Goal: Transaction & Acquisition: Book appointment/travel/reservation

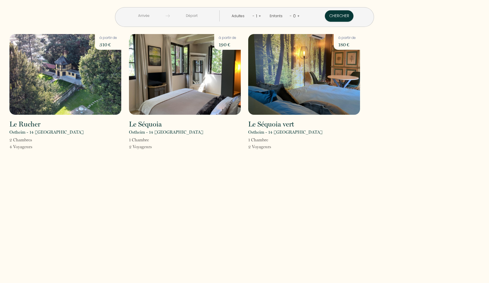
click at [179, 79] on img at bounding box center [185, 74] width 112 height 81
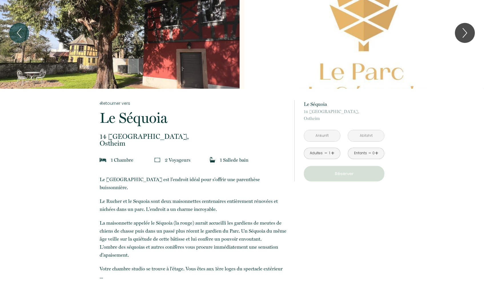
scroll to position [25, 0]
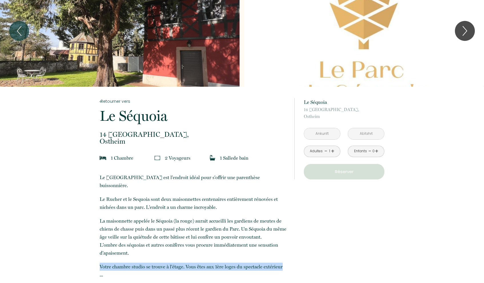
drag, startPoint x: 281, startPoint y: 259, endPoint x: 100, endPoint y: 258, distance: 180.3
click at [100, 262] on p "Votre chambre studio se trouve à l'étage. Vous êtes aux 1ère loges du spectacle…" at bounding box center [193, 270] width 187 height 16
copy p "Votre chambre studio se trouve à l'étage. Vous êtes aux 1ère loges du spectacle…"
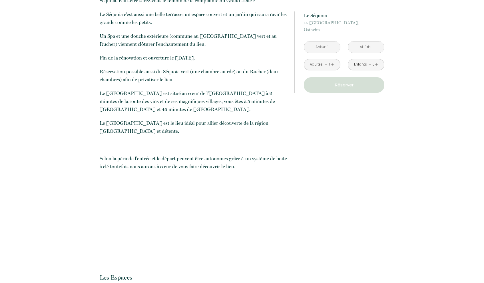
scroll to position [0, 0]
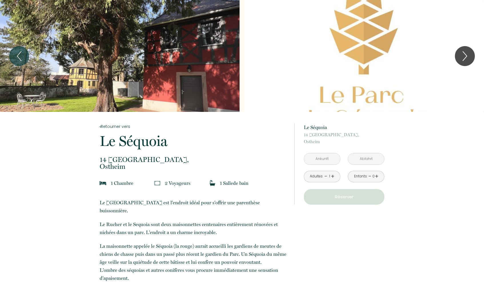
click at [327, 161] on input "text" at bounding box center [322, 158] width 36 height 11
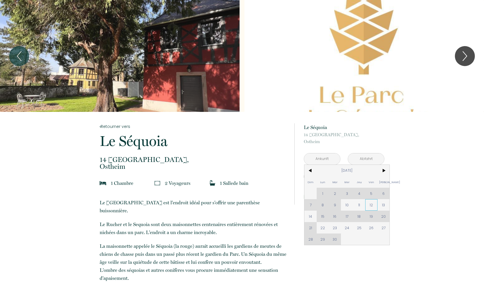
click at [371, 204] on span "12" at bounding box center [371, 204] width 12 height 11
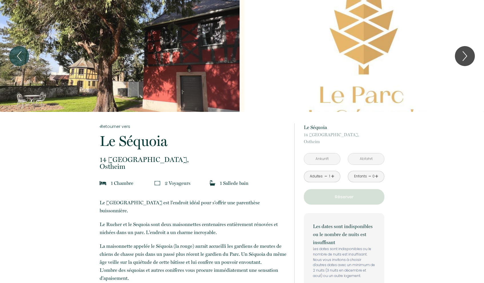
type input "Ven 12 Sep 2025"
click at [369, 157] on input "Sam 13 Sep 2025" at bounding box center [366, 158] width 36 height 11
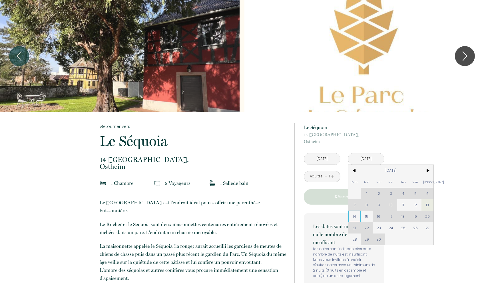
click at [355, 217] on span "14" at bounding box center [355, 215] width 12 height 11
type input "Dim 14 Sep 2025"
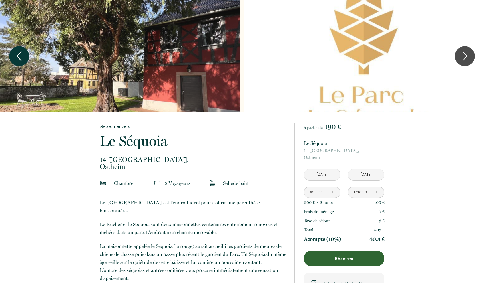
click at [21, 58] on icon "Zurück" at bounding box center [19, 55] width 12 height 17
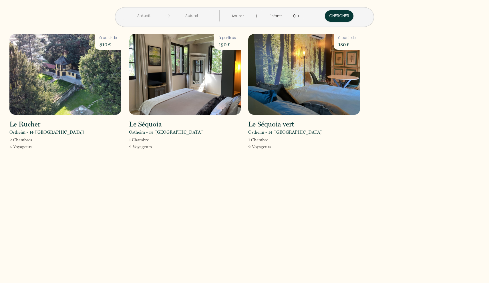
click at [279, 93] on img at bounding box center [304, 74] width 112 height 81
